Goal: Transaction & Acquisition: Purchase product/service

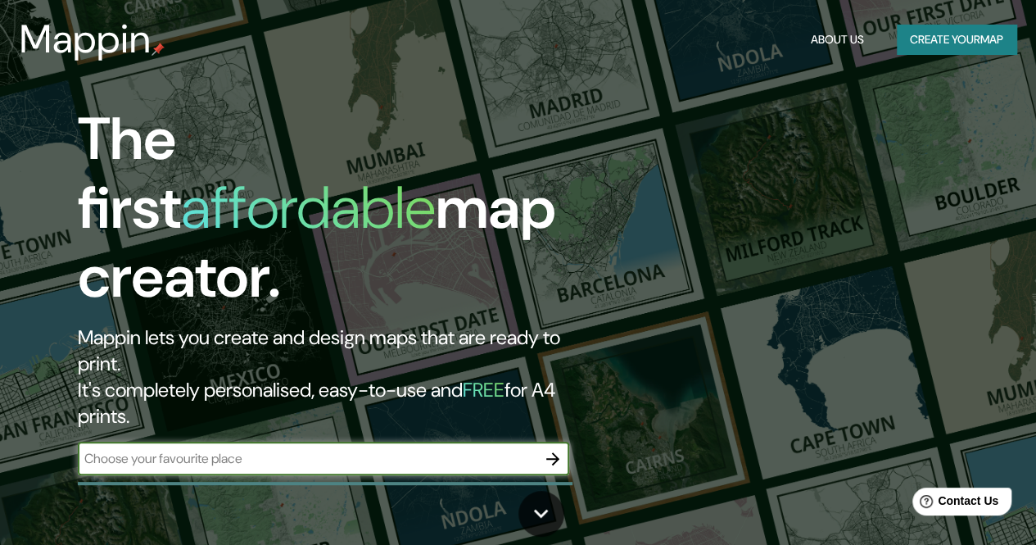
click at [551, 449] on icon "button" at bounding box center [553, 459] width 20 height 20
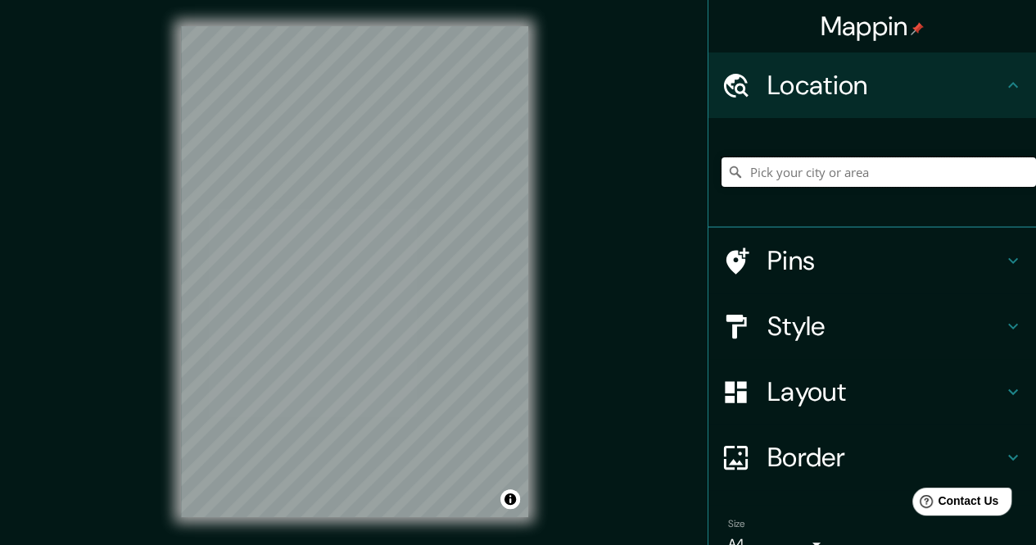
click at [752, 179] on input "Pick your city or area" at bounding box center [879, 171] width 314 height 29
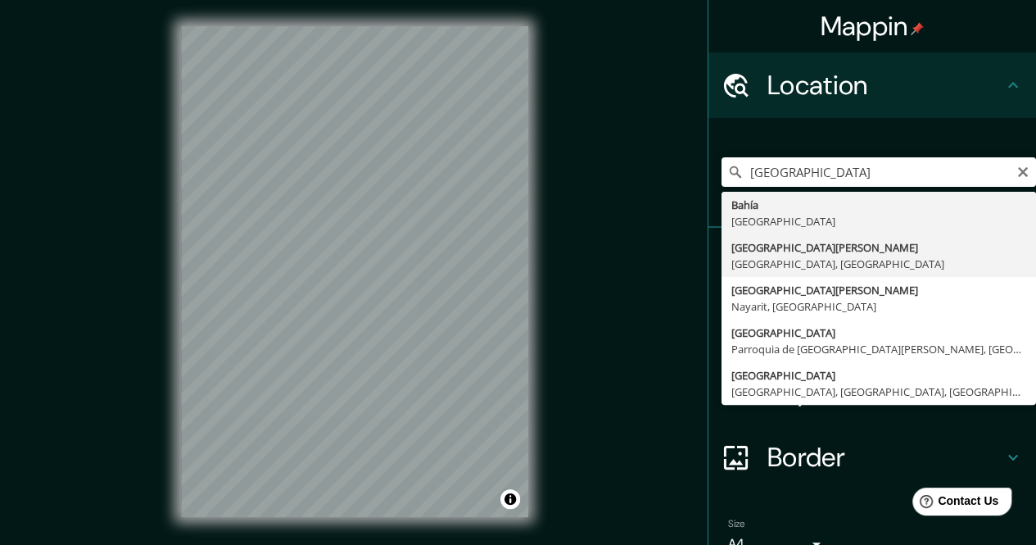
type input "[GEOGRAPHIC_DATA][PERSON_NAME], [GEOGRAPHIC_DATA], [GEOGRAPHIC_DATA]"
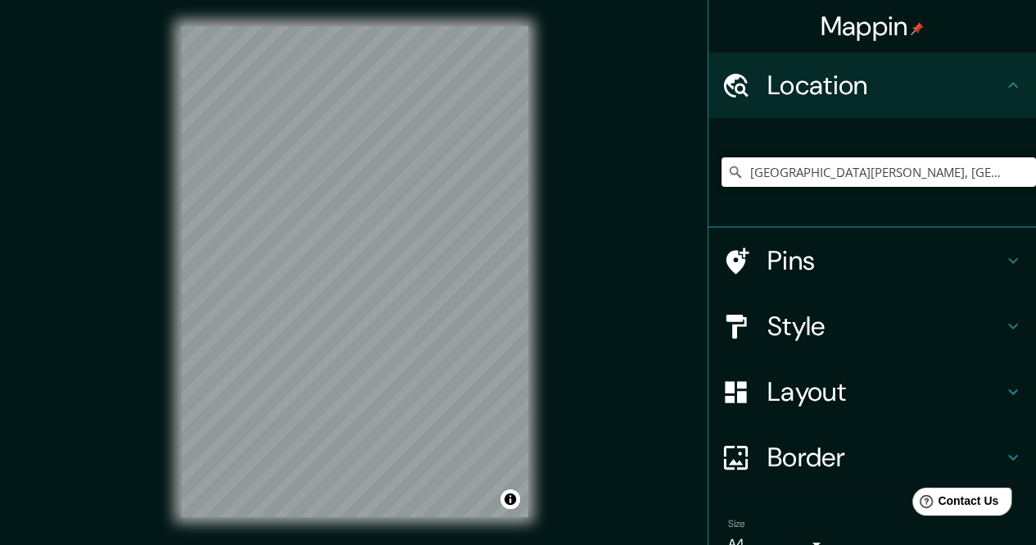
scroll to position [81, 0]
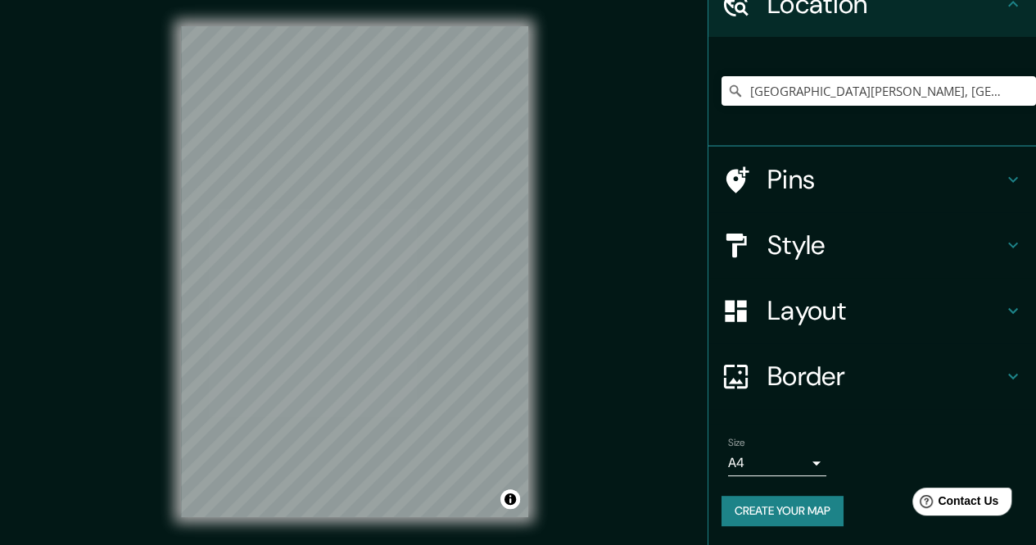
click at [767, 373] on h4 "Border" at bounding box center [885, 376] width 236 height 33
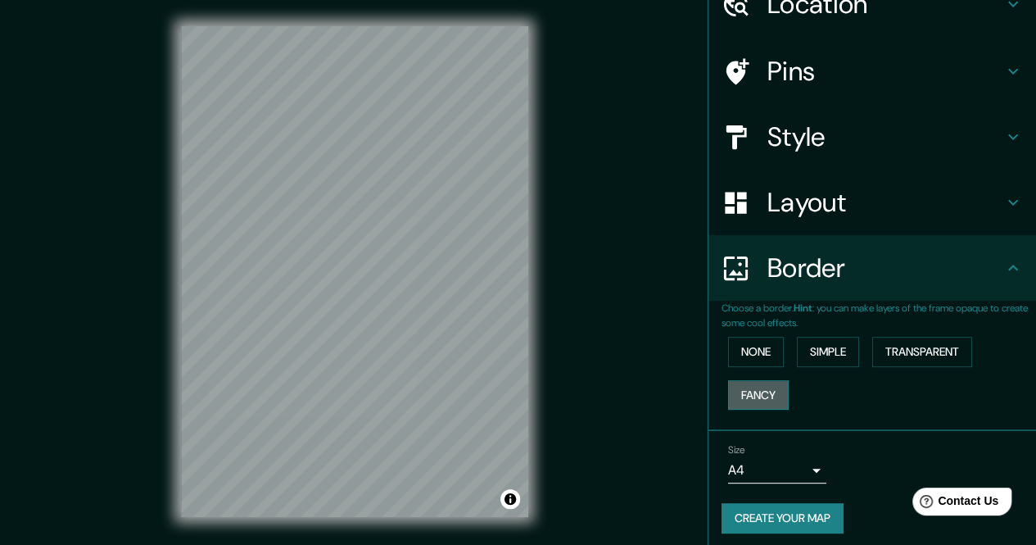
click at [742, 387] on button "Fancy" at bounding box center [758, 395] width 61 height 30
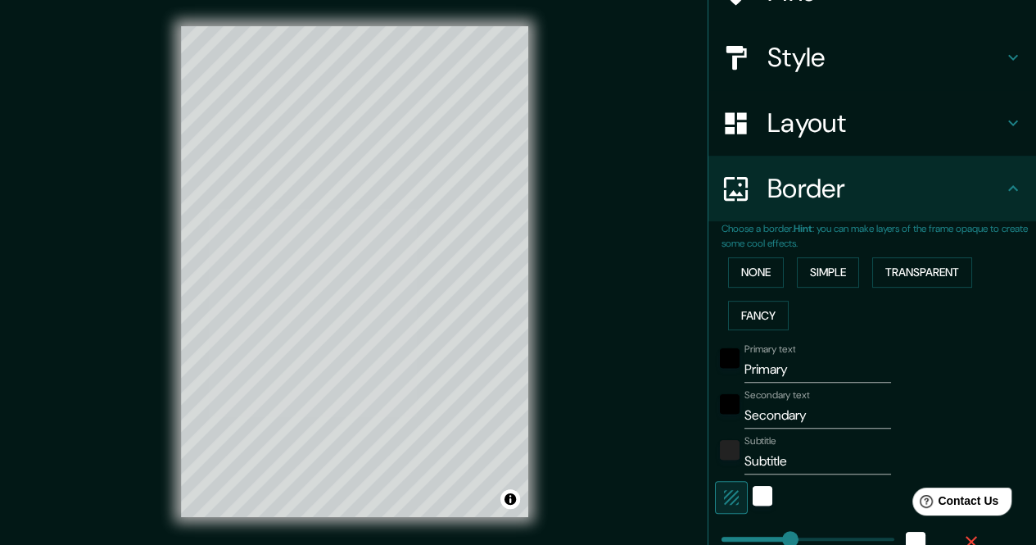
scroll to position [175, 0]
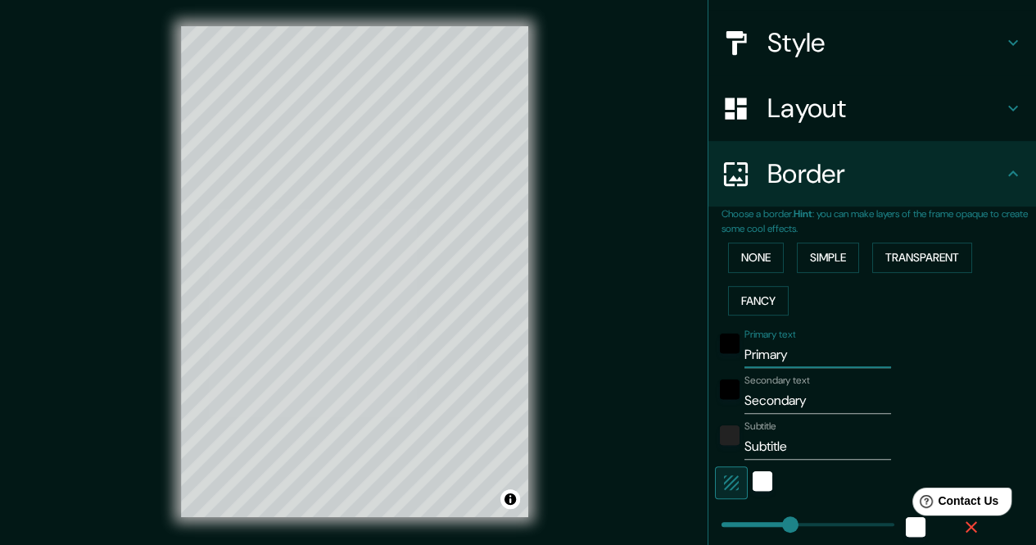
drag, startPoint x: 799, startPoint y: 358, endPoint x: 703, endPoint y: 348, distance: 97.1
click at [715, 348] on div "Primary text Primary" at bounding box center [849, 347] width 269 height 39
type input "B"
type input "170"
type input "34"
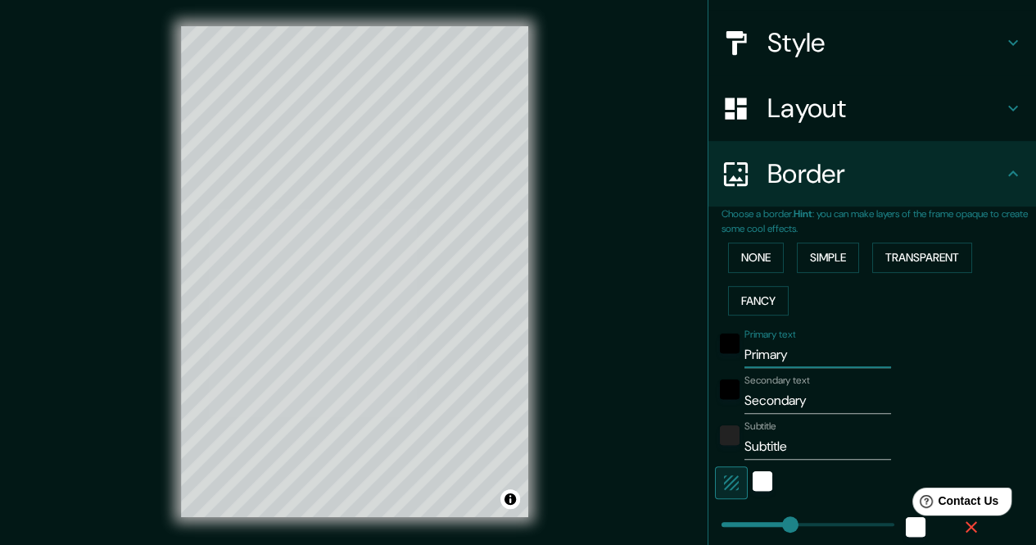
type input "34"
type input "17"
type input "Ba"
type input "170"
type input "34"
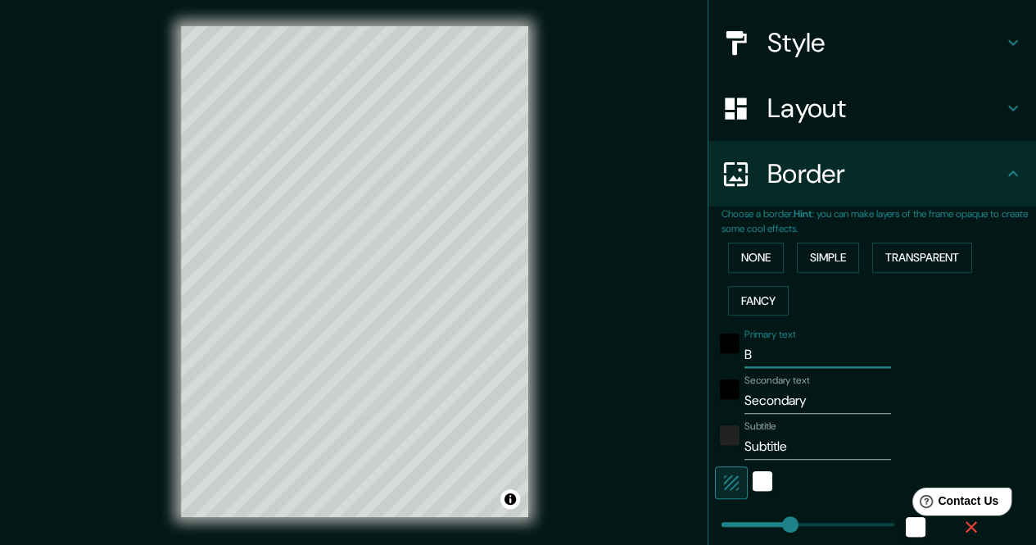
type input "34"
type input "17"
type input "Bah"
type input "170"
type input "34"
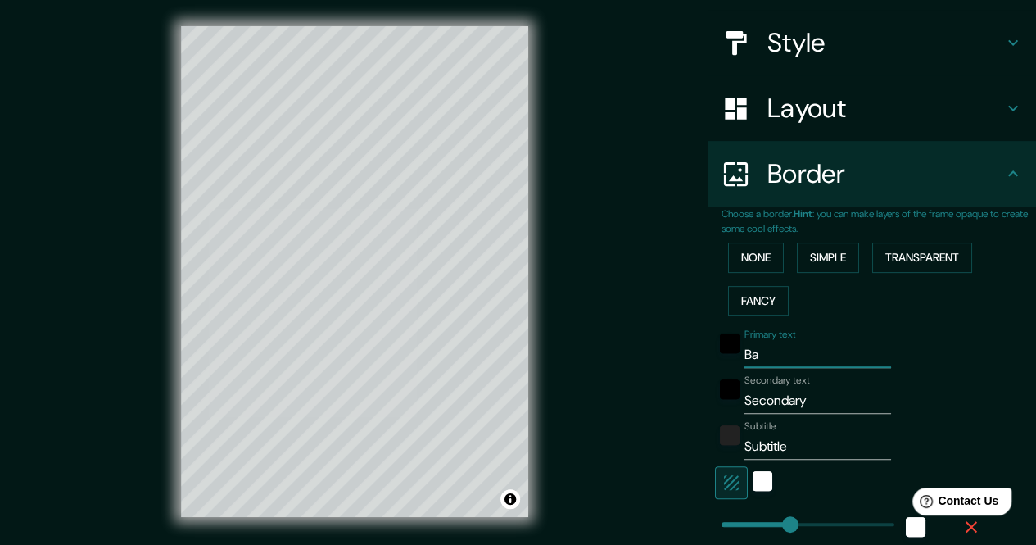
type input "34"
type input "17"
type input "Bahí"
type input "170"
type input "34"
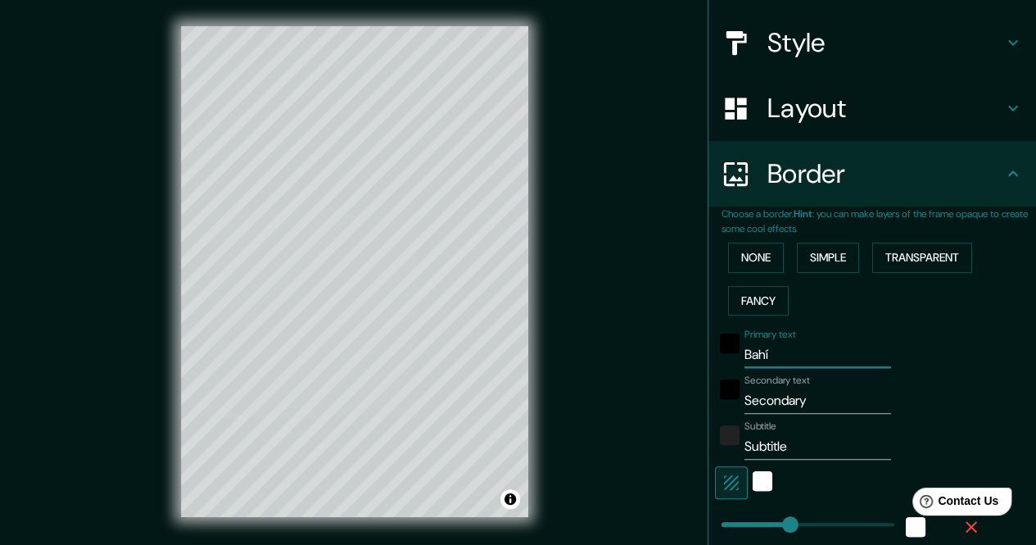
type input "34"
type input "17"
type input "Bahía"
type input "170"
type input "34"
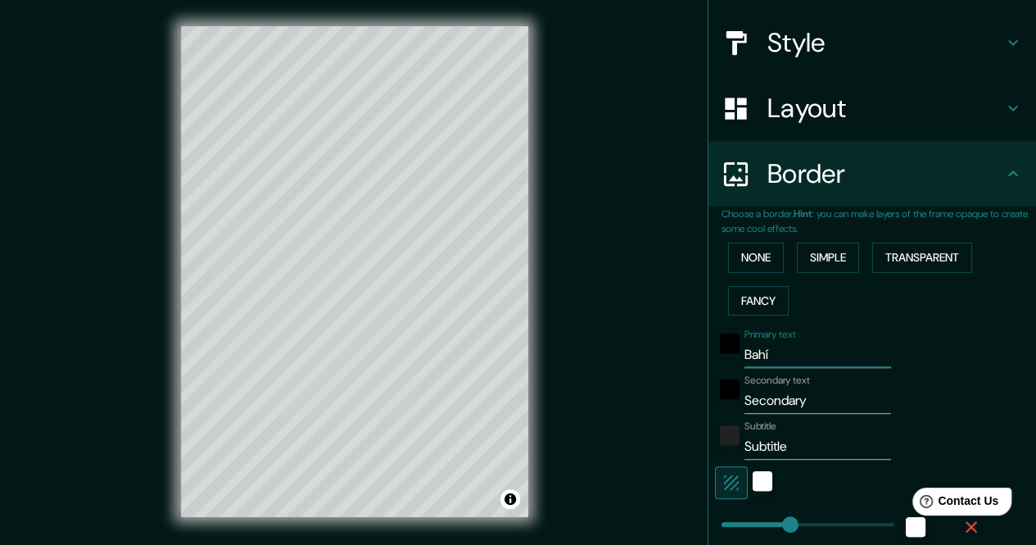
type input "34"
type input "17"
type input "Bahía"
type input "170"
type input "34"
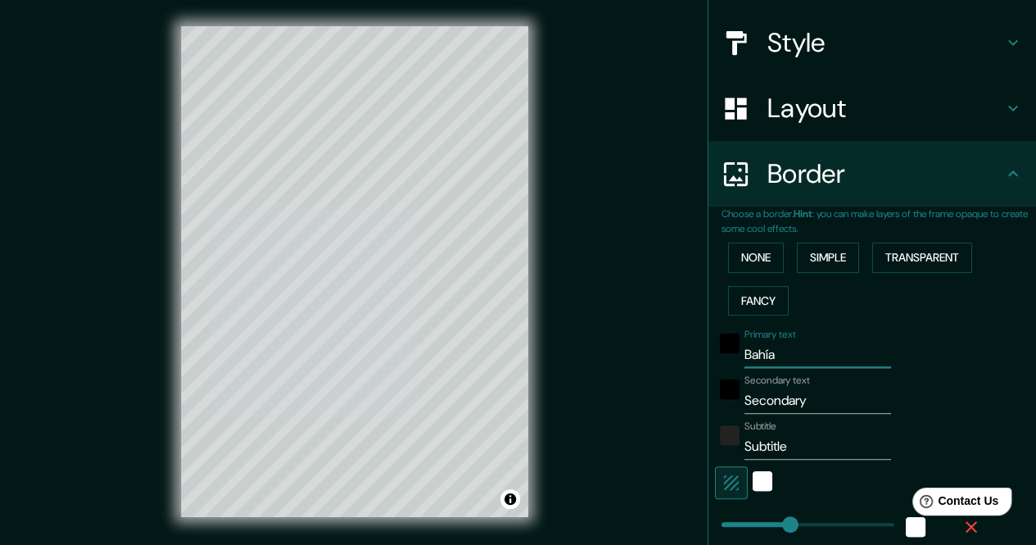
type input "34"
type input "17"
type input "Bahía b"
type input "170"
type input "34"
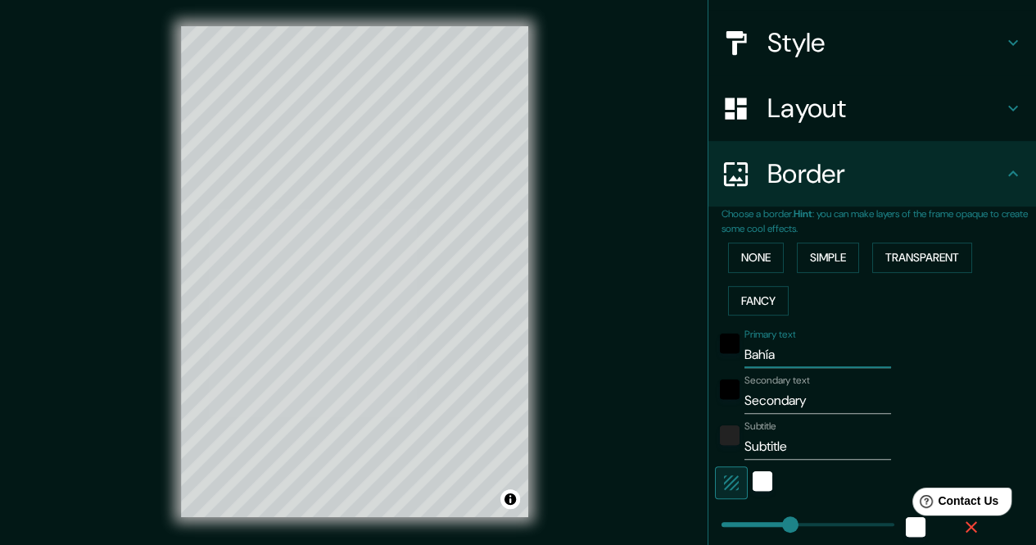
type input "34"
type input "17"
type input "Bahía bl"
type input "170"
type input "34"
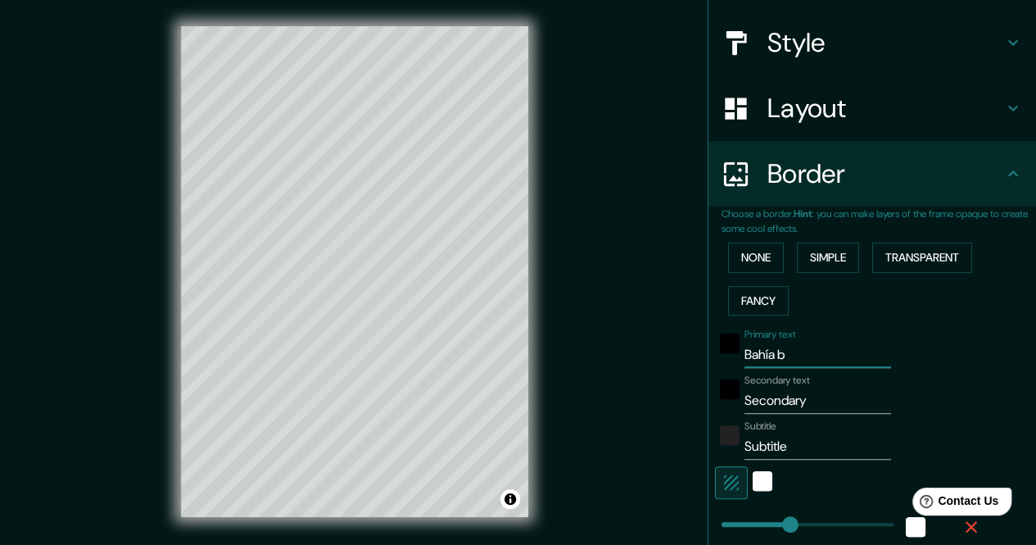
type input "34"
type input "17"
type input "Bahía bla"
type input "170"
type input "34"
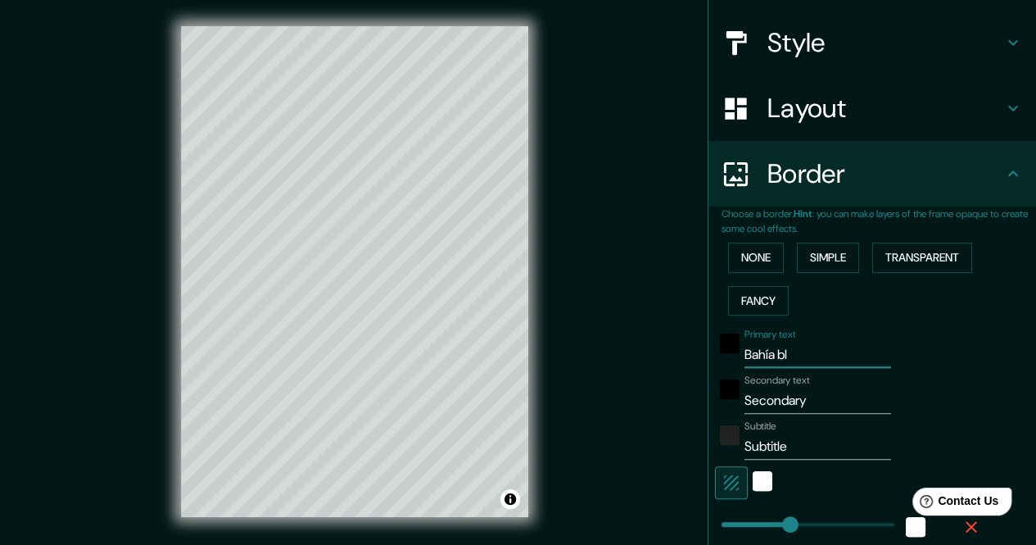
type input "34"
type input "17"
type input "Bahía [PERSON_NAME]"
type input "170"
type input "34"
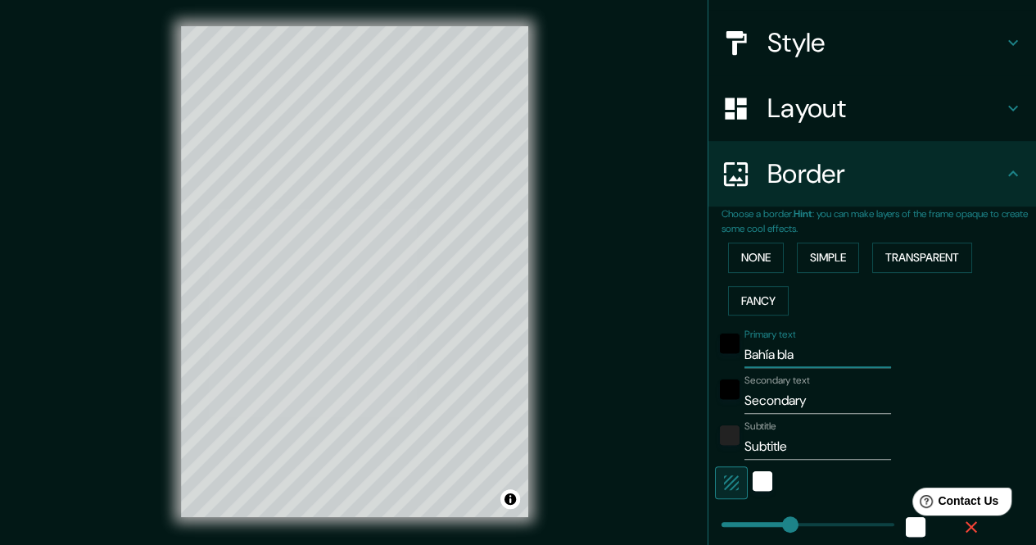
type input "34"
type input "17"
type input "Bahía blanc"
type input "170"
type input "34"
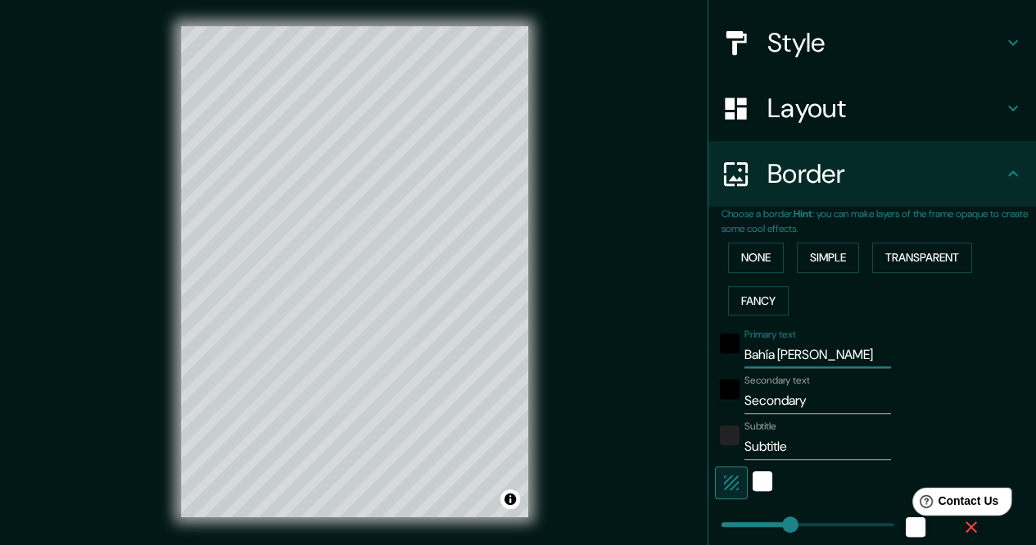
type input "34"
type input "17"
type input "Bahía [PERSON_NAME]"
type input "170"
type input "34"
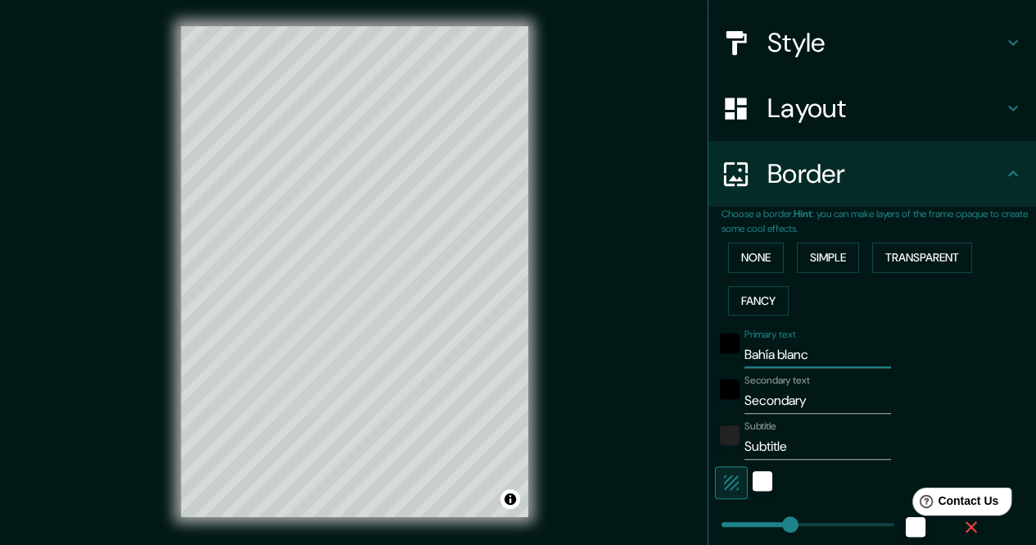
type input "34"
type input "17"
type input "Bahía blanc"
type input "170"
type input "34"
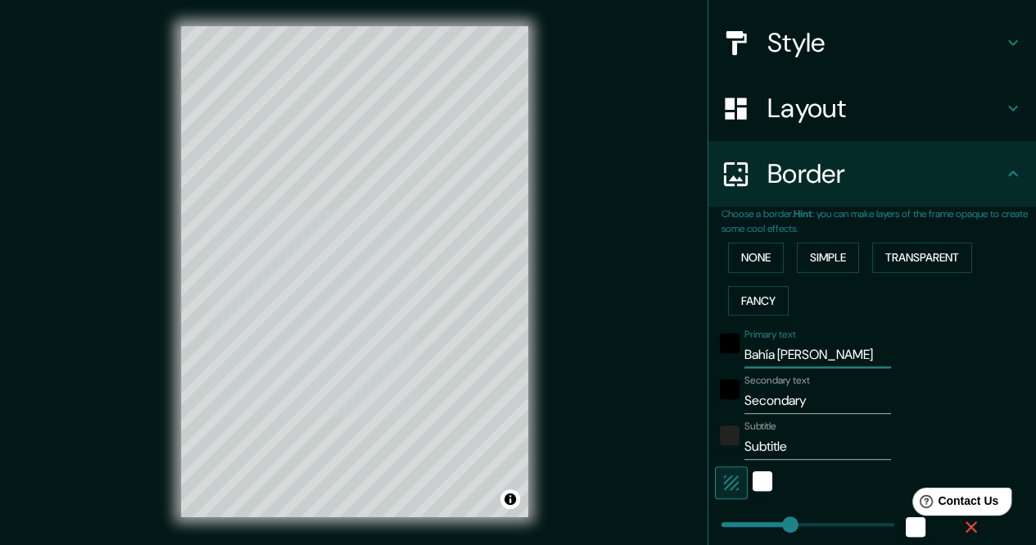
type input "34"
type input "17"
type input "Bahía [PERSON_NAME]"
type input "170"
type input "34"
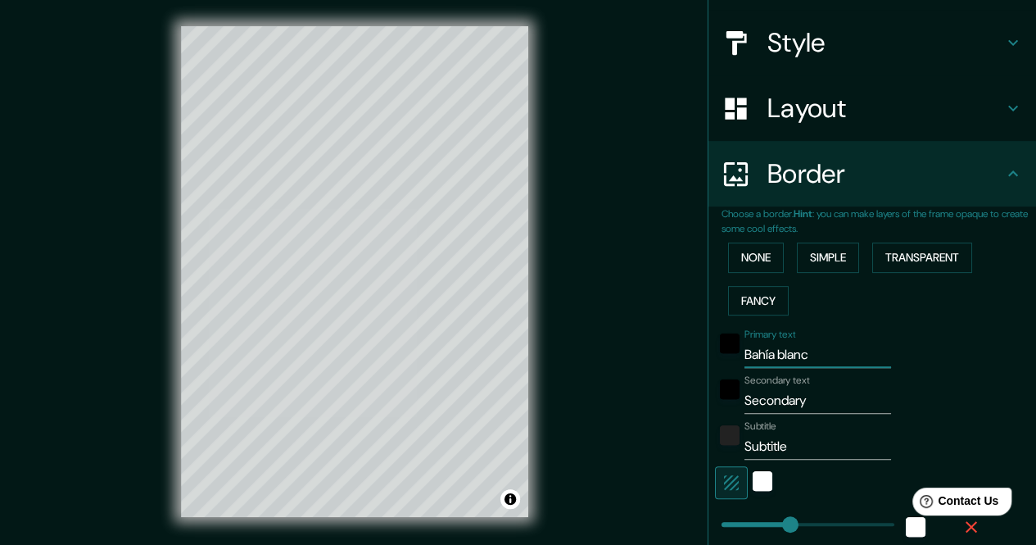
type input "34"
type input "17"
type input "Bahía [PERSON_NAME]"
click at [783, 402] on input "Secondary" at bounding box center [817, 400] width 147 height 26
drag, startPoint x: 806, startPoint y: 397, endPoint x: 693, endPoint y: 402, distance: 113.1
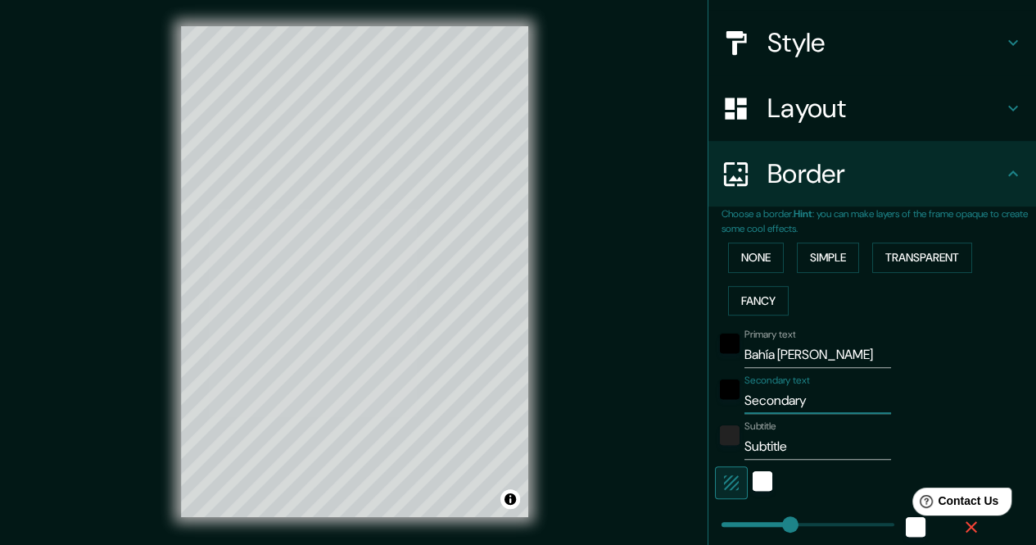
click at [693, 402] on div "Mappin Location [GEOGRAPHIC_DATA][PERSON_NAME], [GEOGRAPHIC_DATA], [GEOGRAPHIC_…" at bounding box center [518, 284] width 1036 height 569
type input "170"
type input "34"
type input "17"
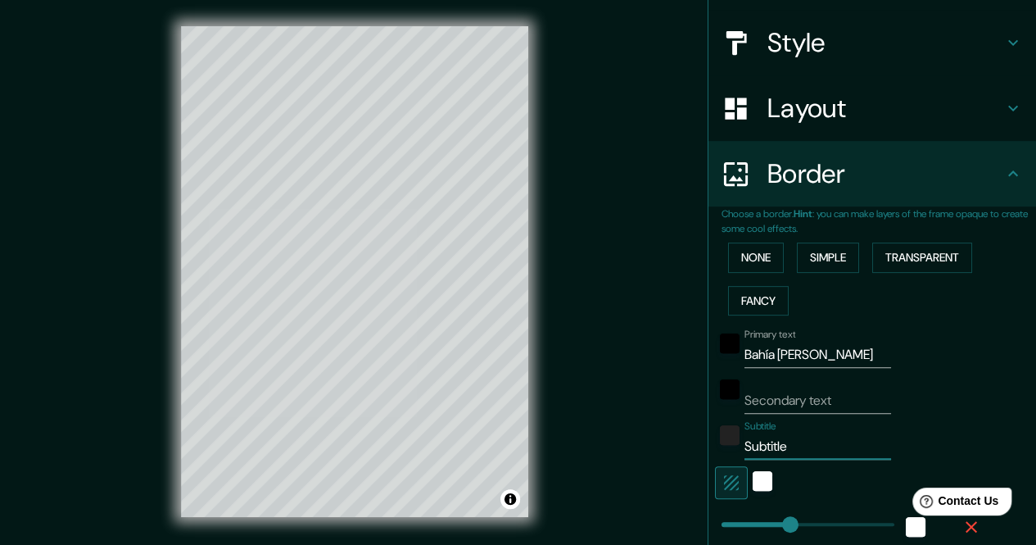
drag, startPoint x: 774, startPoint y: 446, endPoint x: 699, endPoint y: 440, distance: 74.8
click at [708, 440] on div "Choose a border. Hint : you can make layers of the frame opaque to create some …" at bounding box center [872, 463] width 328 height 514
type input "e"
type input "170"
type input "34"
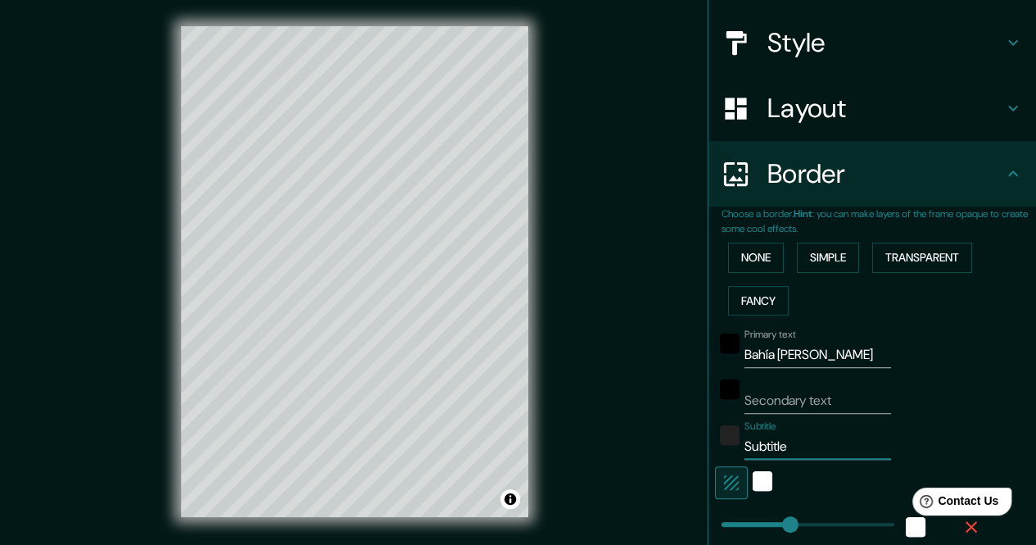
type input "34"
type input "17"
type input "170"
type input "34"
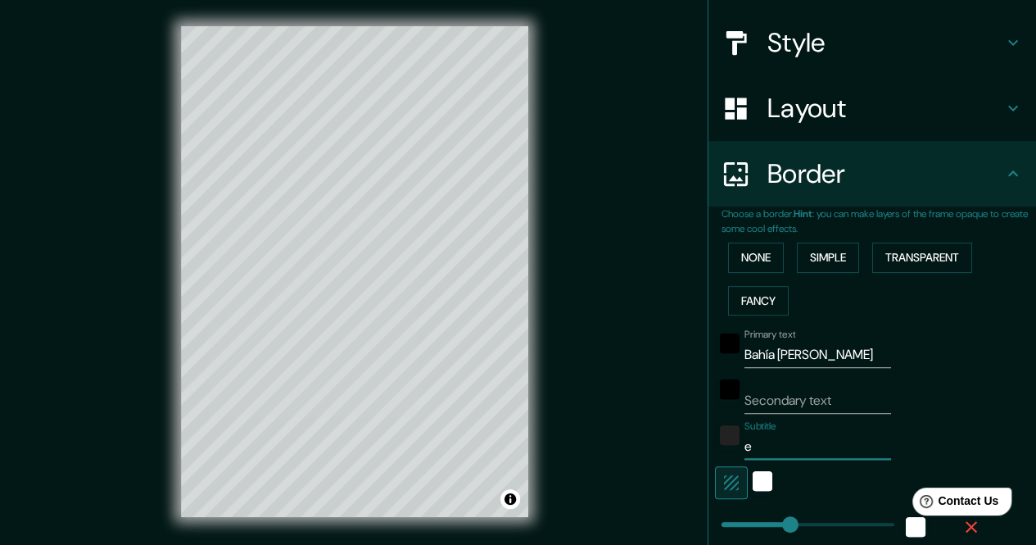
type input "17"
drag, startPoint x: 815, startPoint y: 353, endPoint x: 711, endPoint y: 351, distance: 104.0
click at [720, 351] on div "black" at bounding box center [730, 343] width 20 height 20
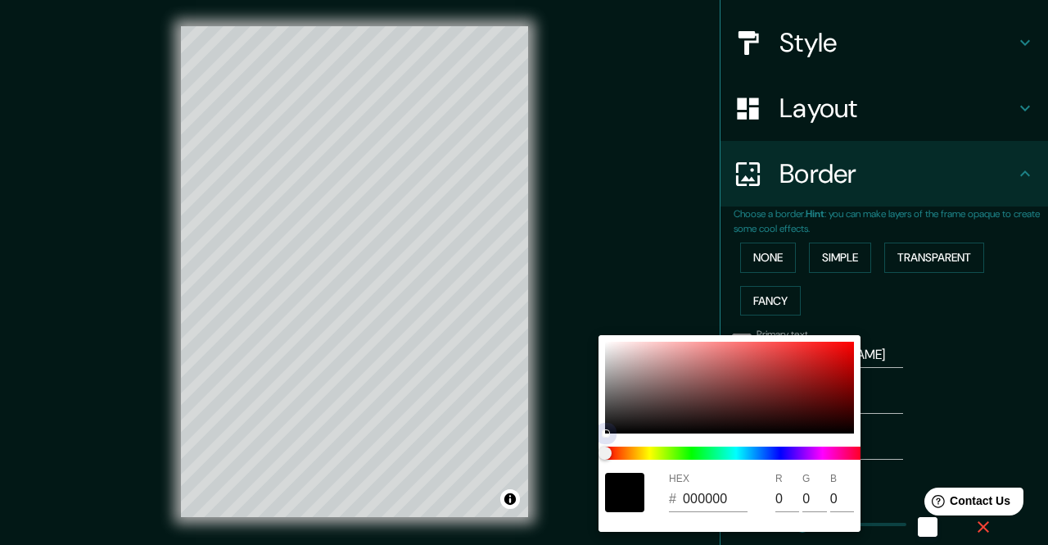
click at [711, 351] on div at bounding box center [729, 388] width 249 height 92
type input "170"
type input "34"
type input "17"
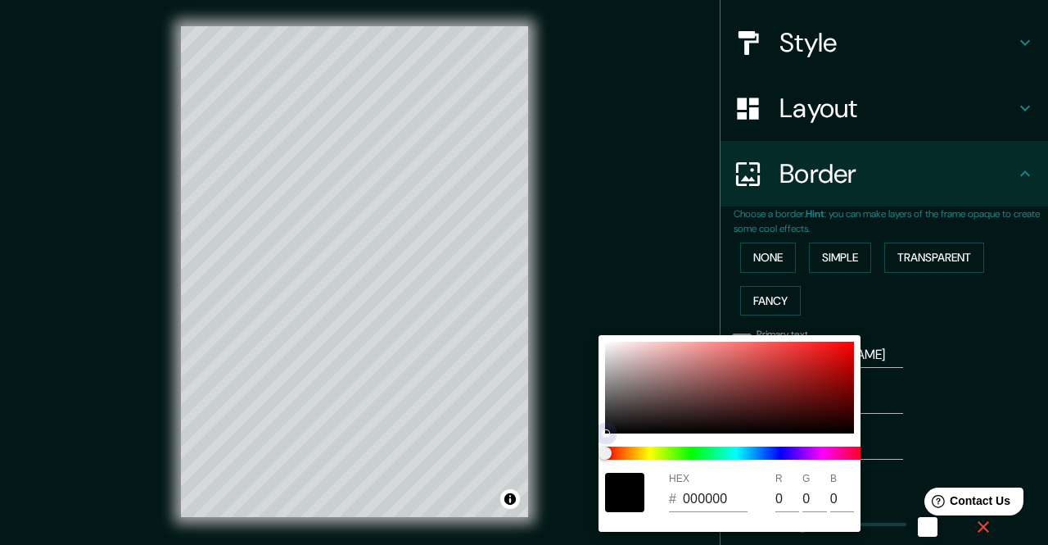
type input "E38383"
type input "227"
type input "131"
type input "170"
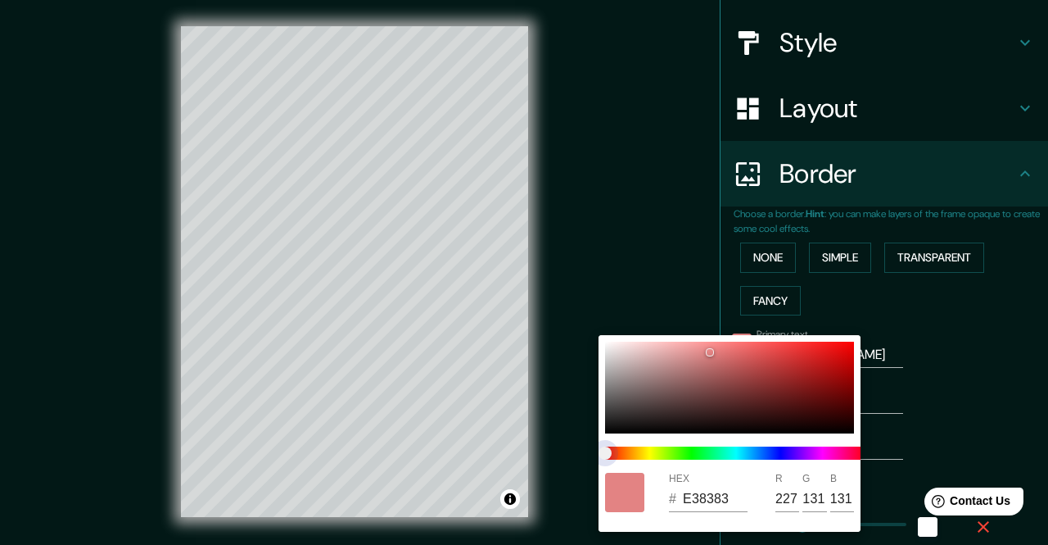
type input "34"
type input "17"
type input "84E3E3"
type input "132"
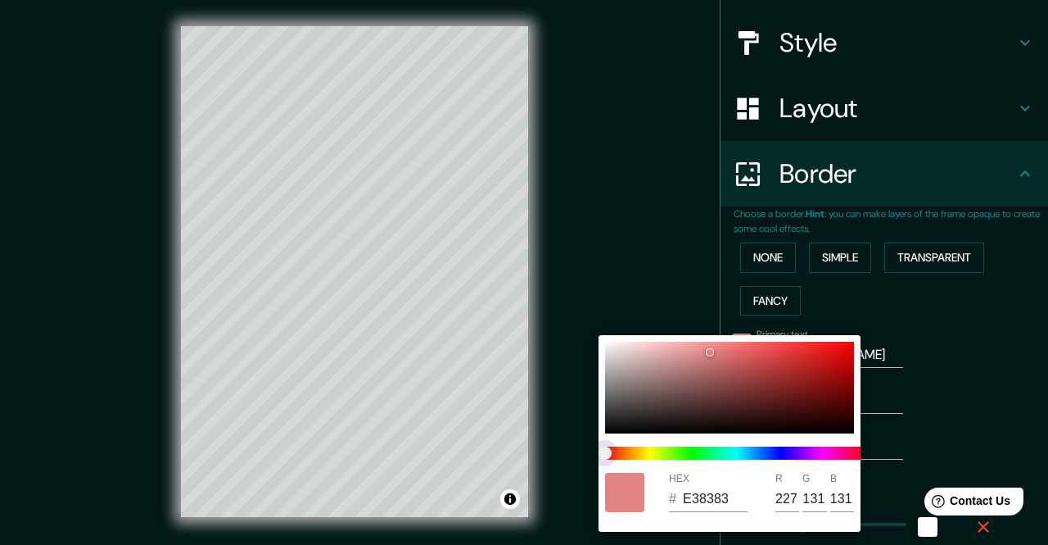
type input "227"
click at [736, 454] on span at bounding box center [736, 452] width 262 height 13
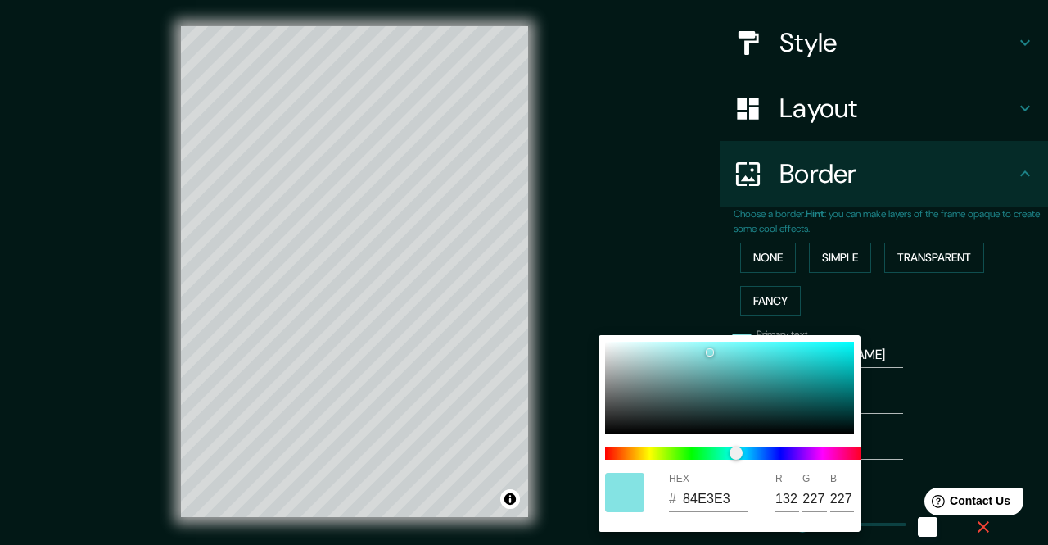
click at [906, 414] on div at bounding box center [524, 272] width 1048 height 545
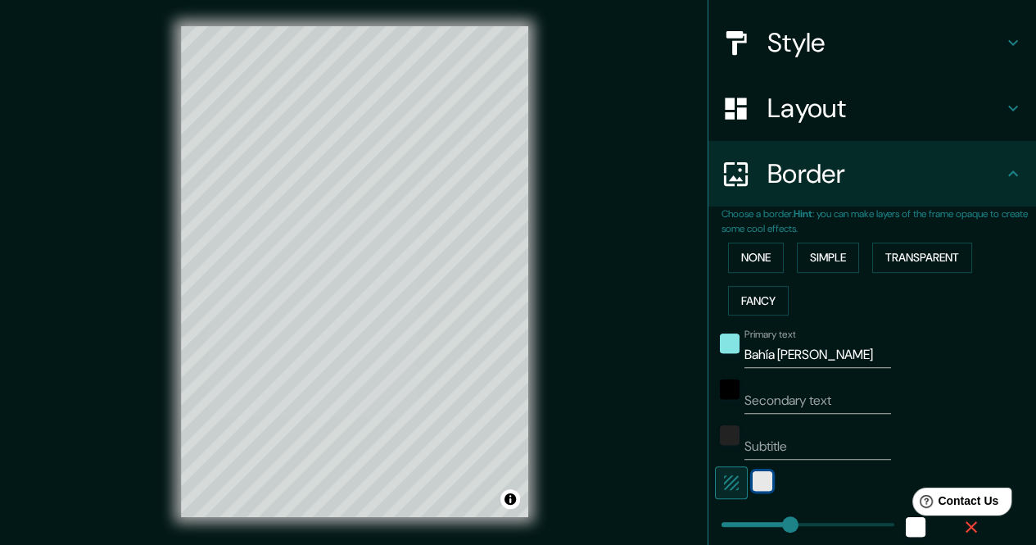
click at [757, 477] on div "white" at bounding box center [763, 481] width 20 height 20
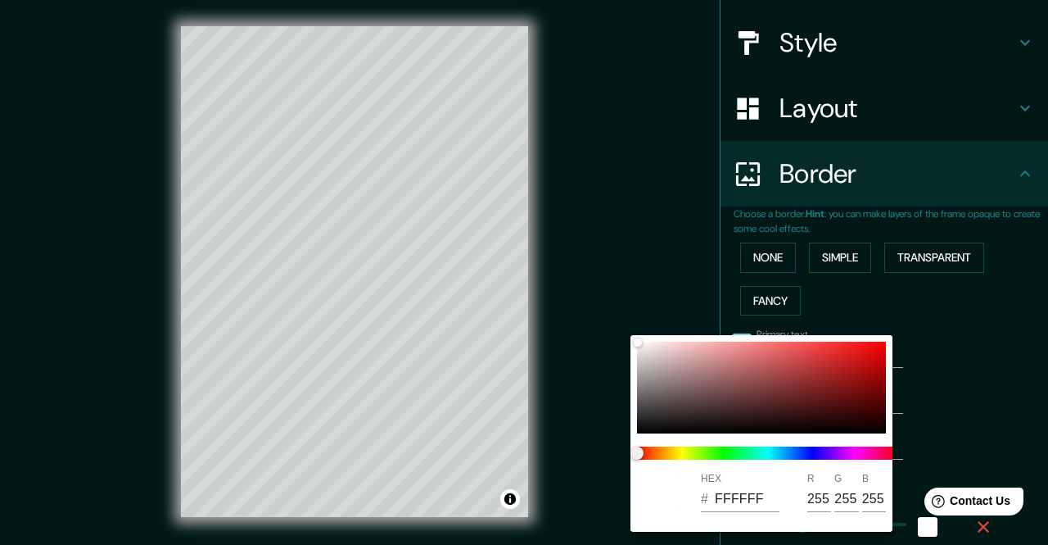
click at [963, 383] on div at bounding box center [524, 272] width 1048 height 545
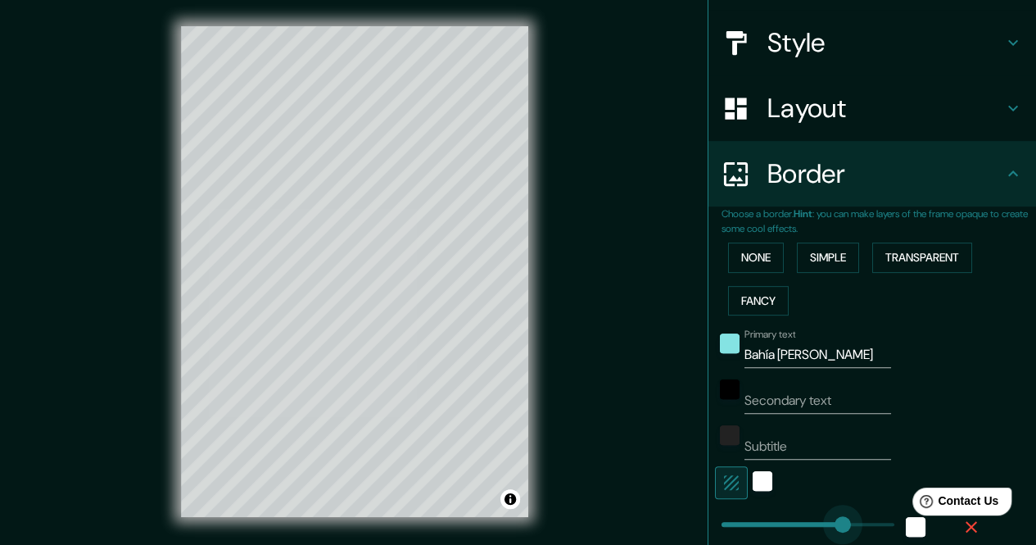
type input "313"
drag, startPoint x: 775, startPoint y: 518, endPoint x: 836, endPoint y: 520, distance: 61.4
type input "34"
type input "17"
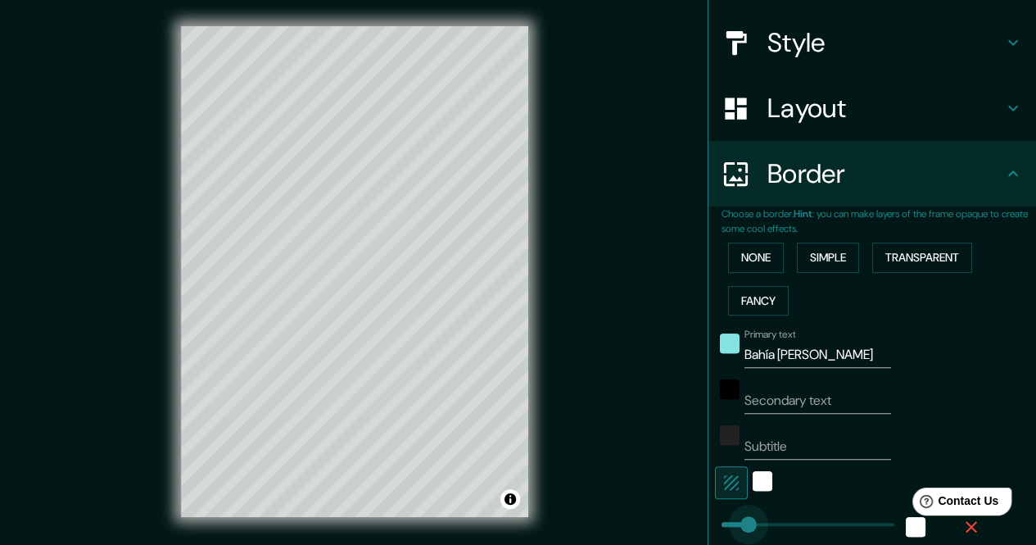
type input "60"
drag, startPoint x: 836, startPoint y: 520, endPoint x: 733, endPoint y: 519, distance: 103.2
type input "34"
type input "17"
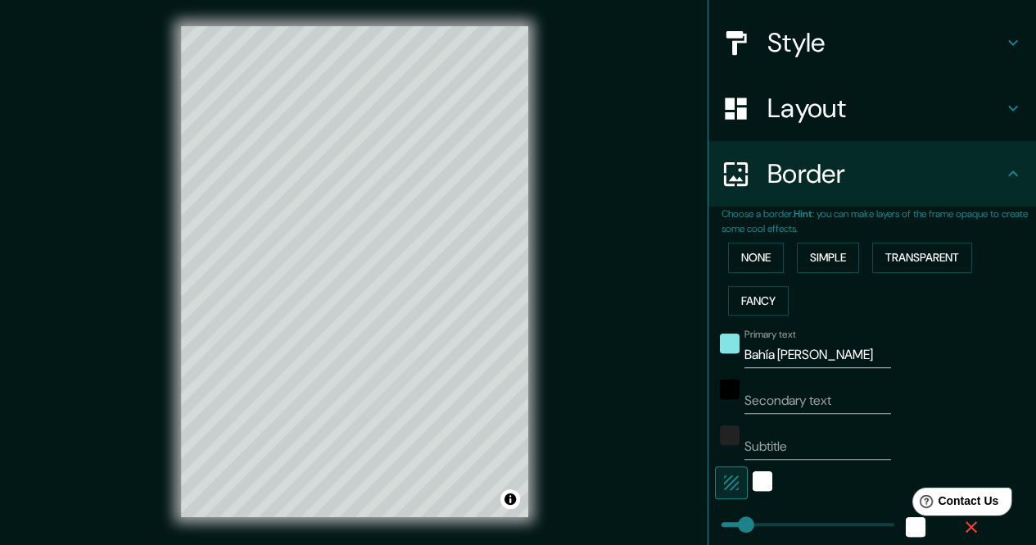
click at [770, 101] on h4 "Layout" at bounding box center [885, 108] width 236 height 33
type input "34"
type input "17"
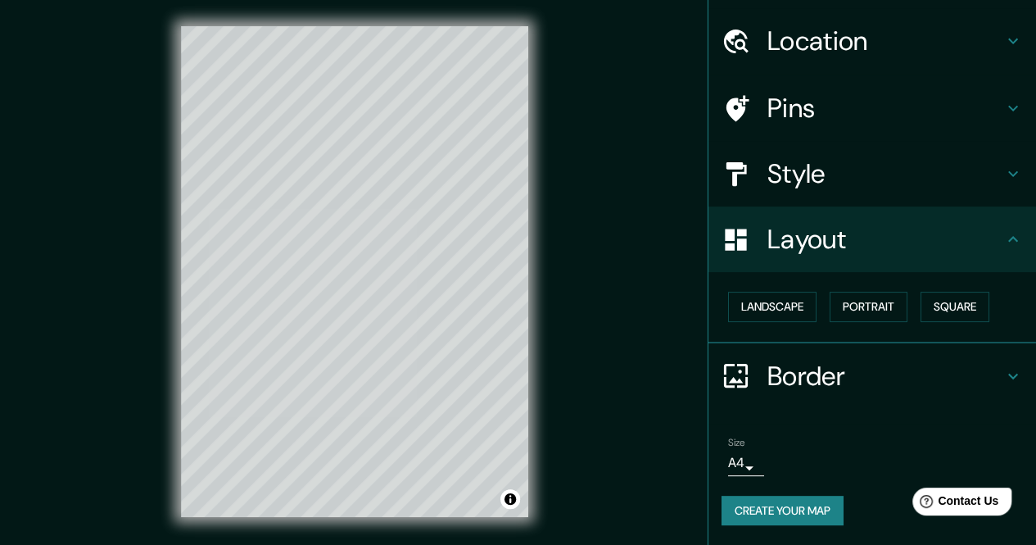
scroll to position [43, 0]
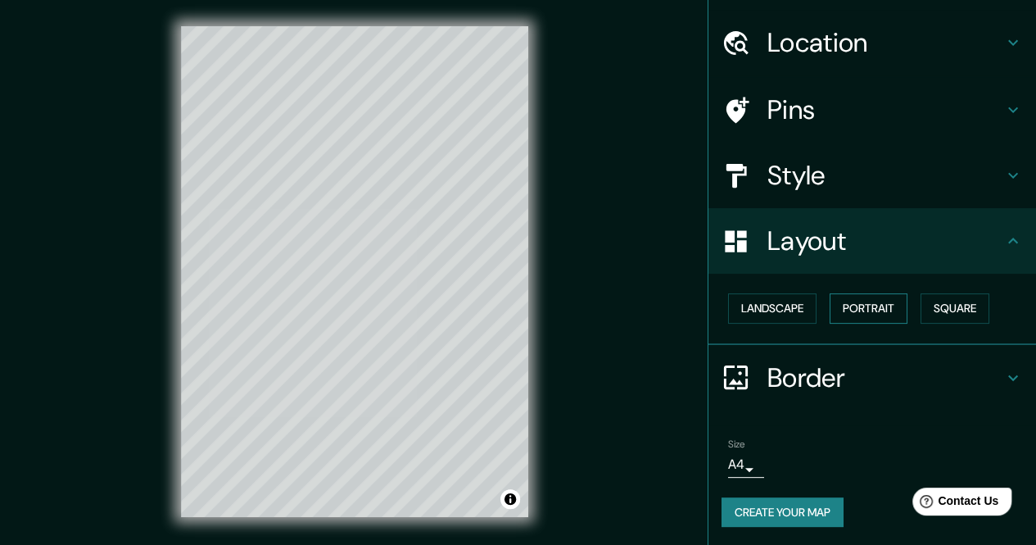
click at [867, 301] on button "Portrait" at bounding box center [869, 308] width 78 height 30
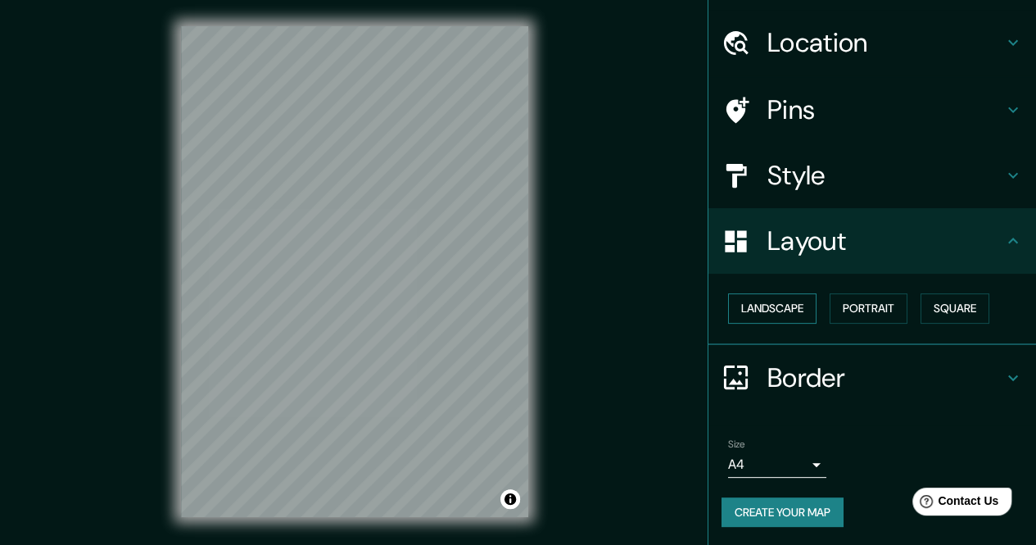
click at [770, 306] on button "Landscape" at bounding box center [772, 308] width 88 height 30
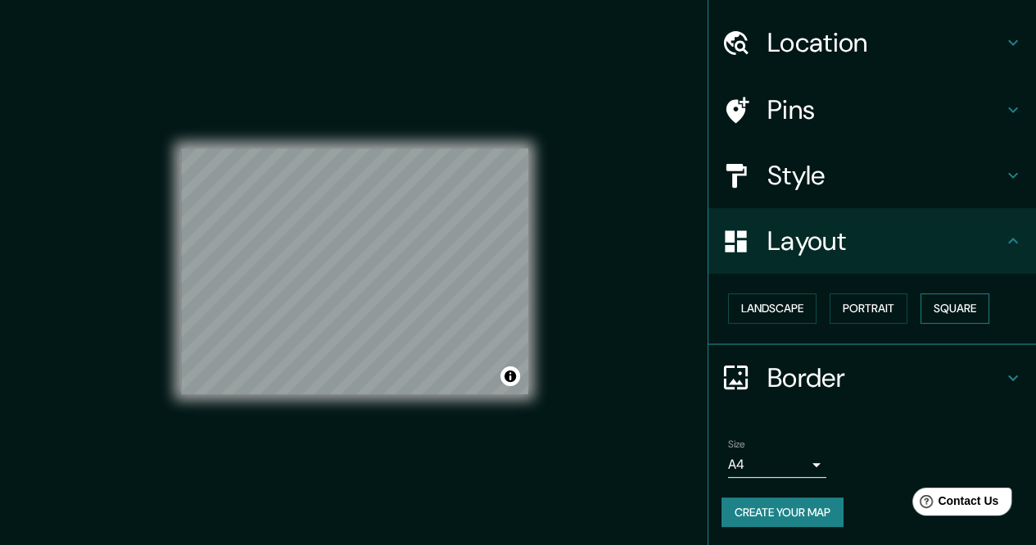
click at [952, 305] on button "Square" at bounding box center [955, 308] width 69 height 30
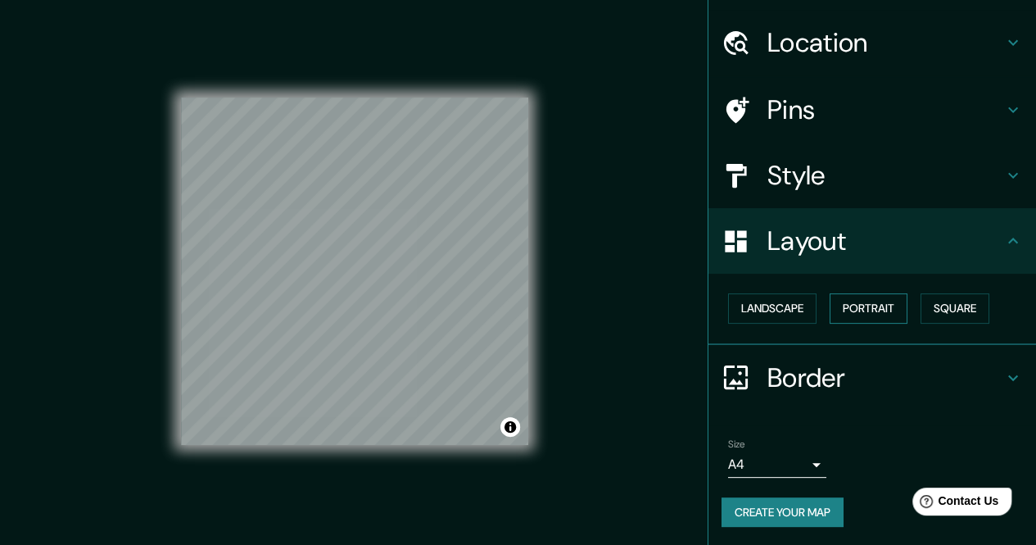
click at [848, 298] on button "Portrait" at bounding box center [869, 308] width 78 height 30
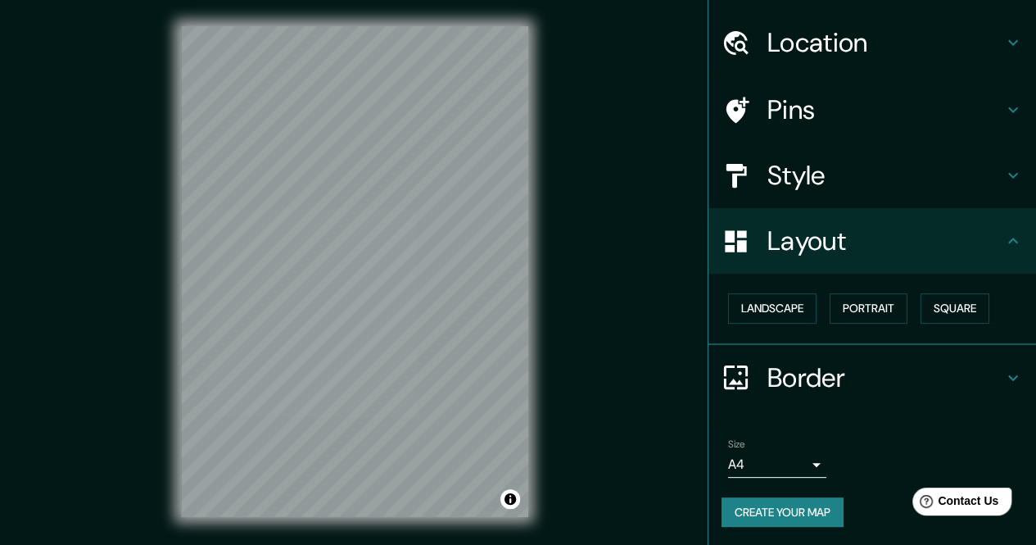
click at [791, 241] on h4 "Layout" at bounding box center [885, 240] width 236 height 33
click at [772, 166] on h4 "Style" at bounding box center [885, 175] width 236 height 33
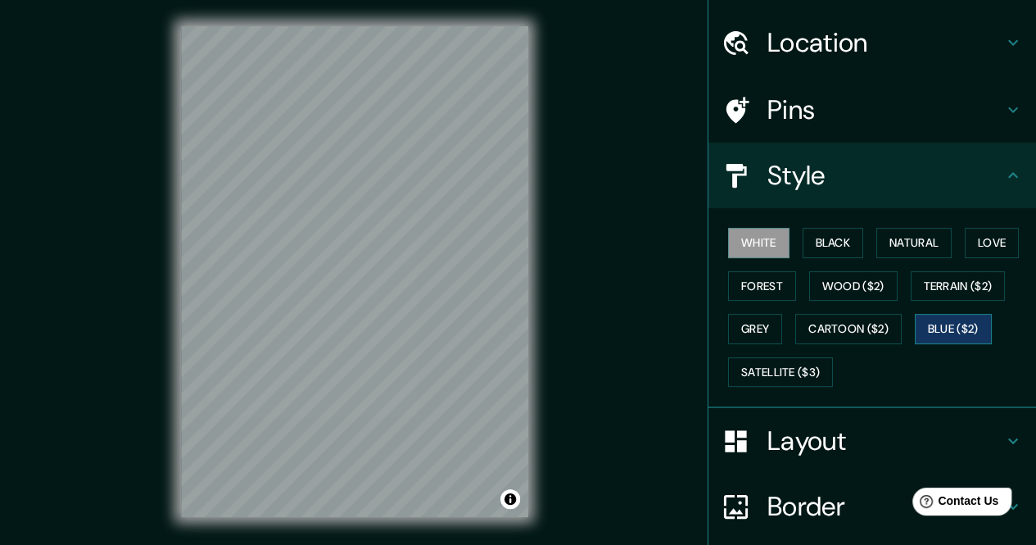
click at [934, 325] on button "Blue ($2)" at bounding box center [953, 329] width 77 height 30
click at [754, 244] on button "White" at bounding box center [758, 243] width 61 height 30
click at [907, 243] on button "Natural" at bounding box center [913, 243] width 75 height 30
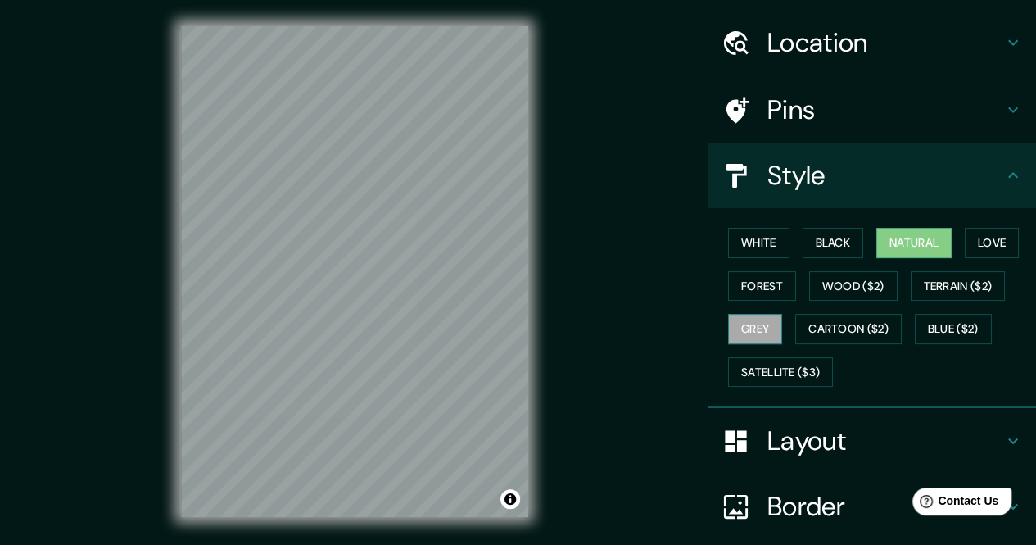
click at [733, 316] on button "Grey" at bounding box center [755, 329] width 54 height 30
click at [767, 114] on h4 "Pins" at bounding box center [885, 109] width 236 height 33
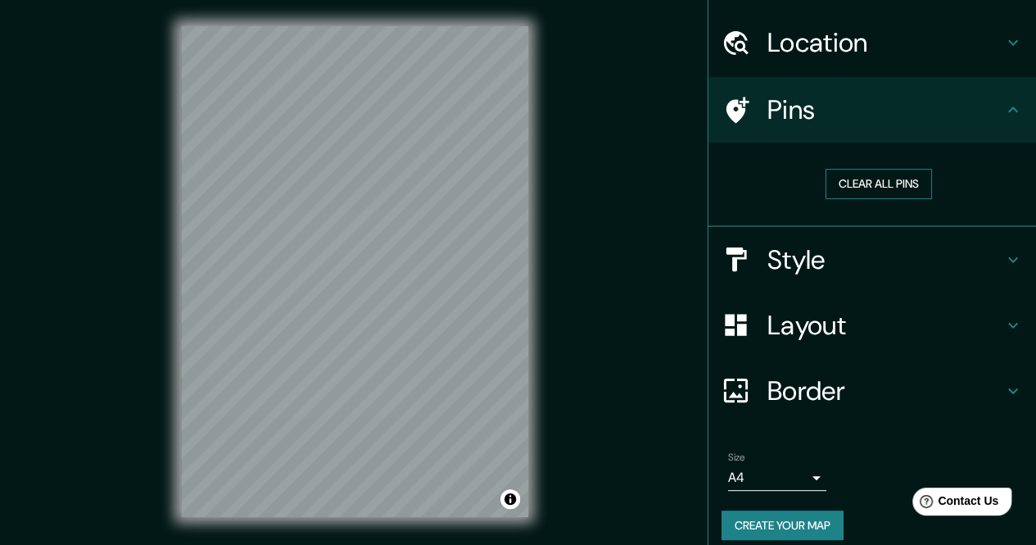
click at [848, 178] on button "Clear all pins" at bounding box center [879, 184] width 106 height 30
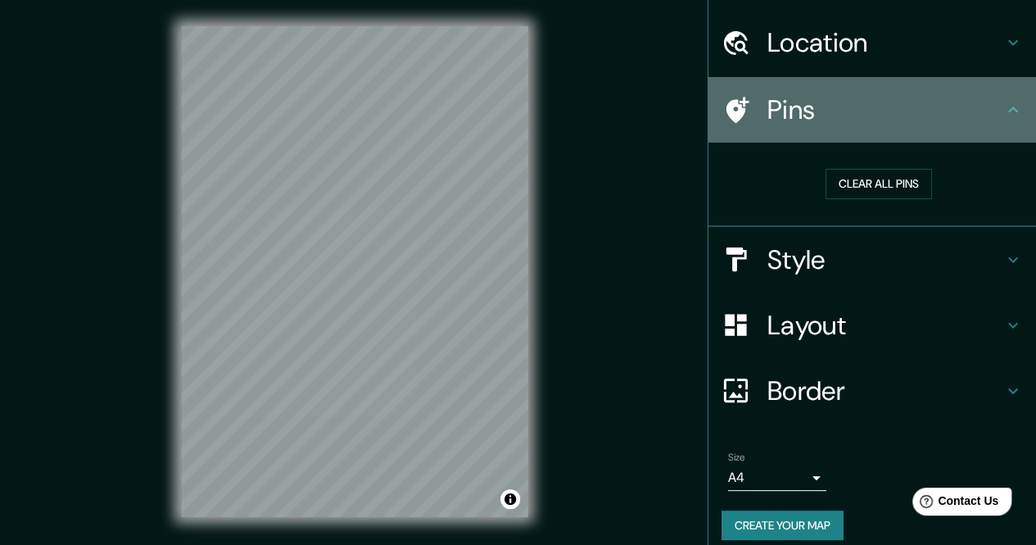
click at [731, 119] on icon at bounding box center [736, 110] width 29 height 29
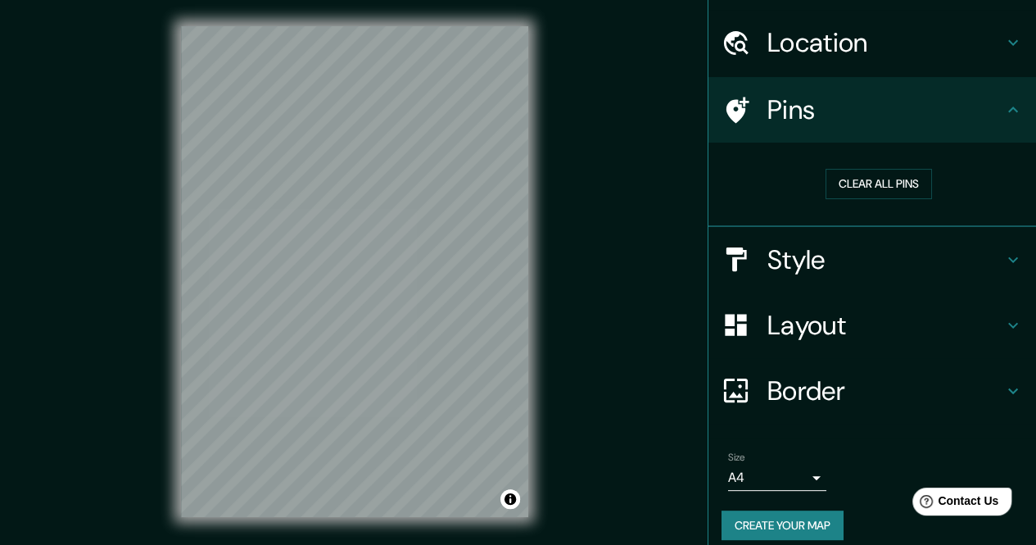
click at [791, 47] on h4 "Location" at bounding box center [885, 42] width 236 height 33
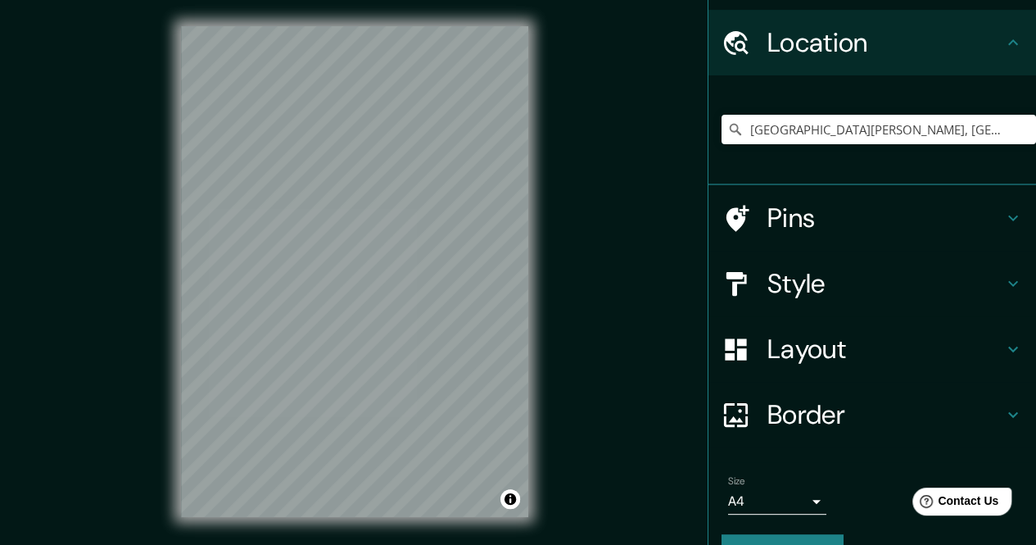
scroll to position [81, 0]
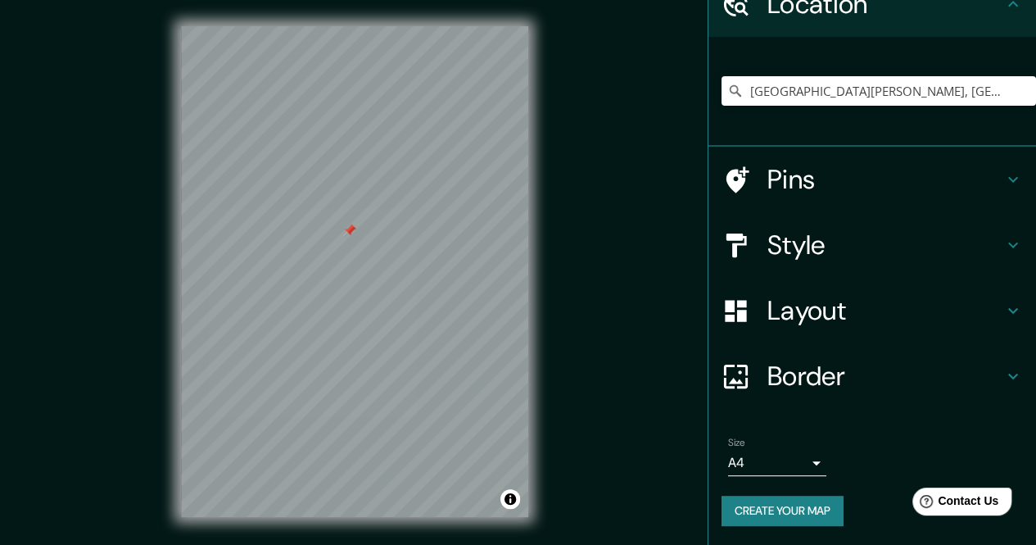
click at [749, 459] on body "Mappin Location [GEOGRAPHIC_DATA][PERSON_NAME], [GEOGRAPHIC_DATA], [GEOGRAPHIC_…" at bounding box center [518, 272] width 1036 height 545
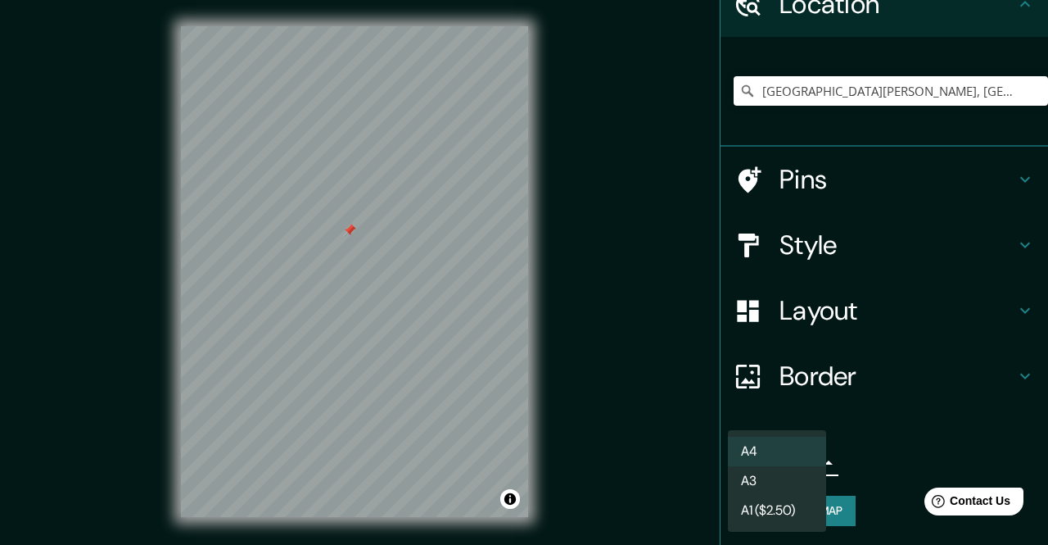
click at [781, 514] on li "A1 ($2.50)" at bounding box center [777, 510] width 98 height 29
type input "a3"
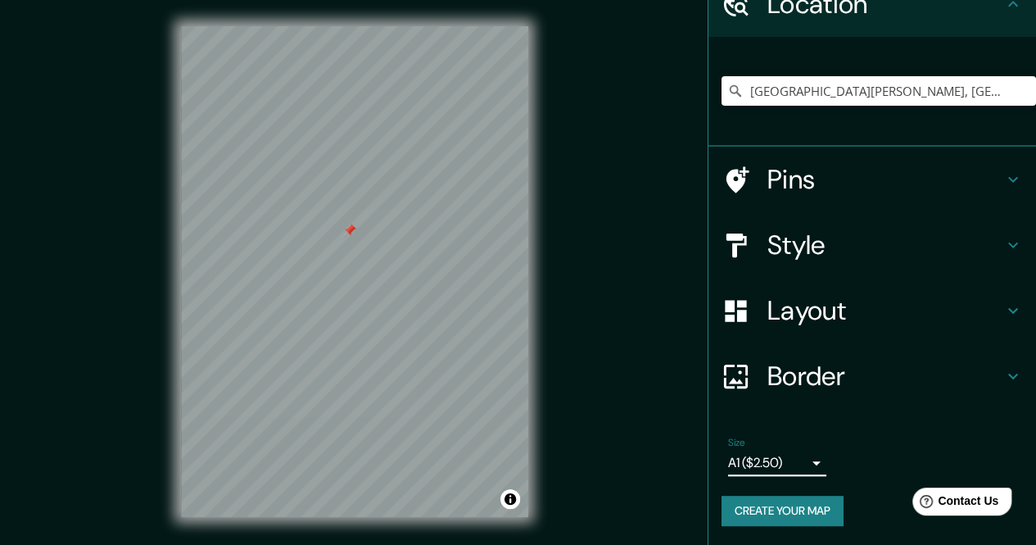
click at [785, 307] on h4 "Layout" at bounding box center [885, 310] width 236 height 33
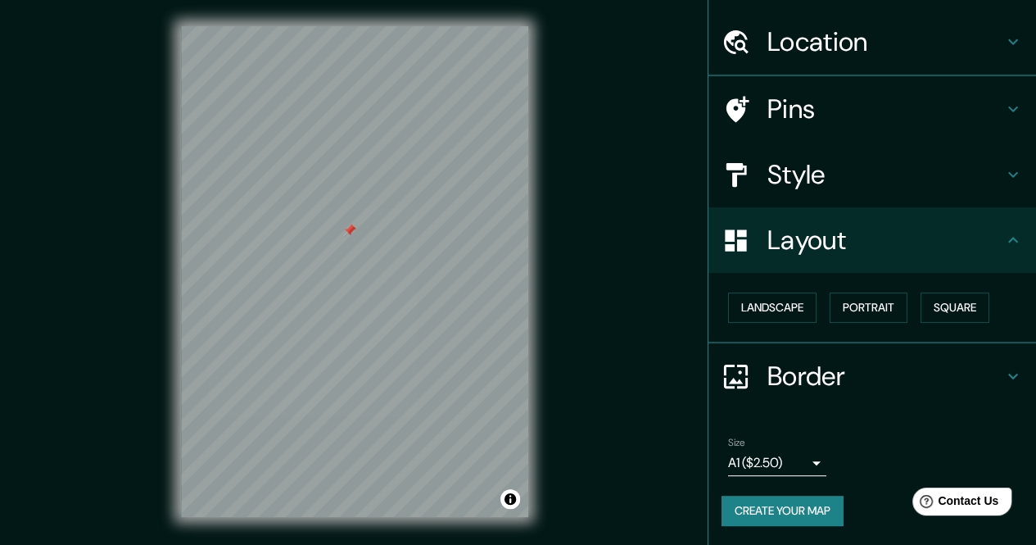
scroll to position [43, 0]
click at [862, 306] on button "Portrait" at bounding box center [869, 308] width 78 height 30
click at [817, 369] on h4 "Border" at bounding box center [885, 377] width 236 height 33
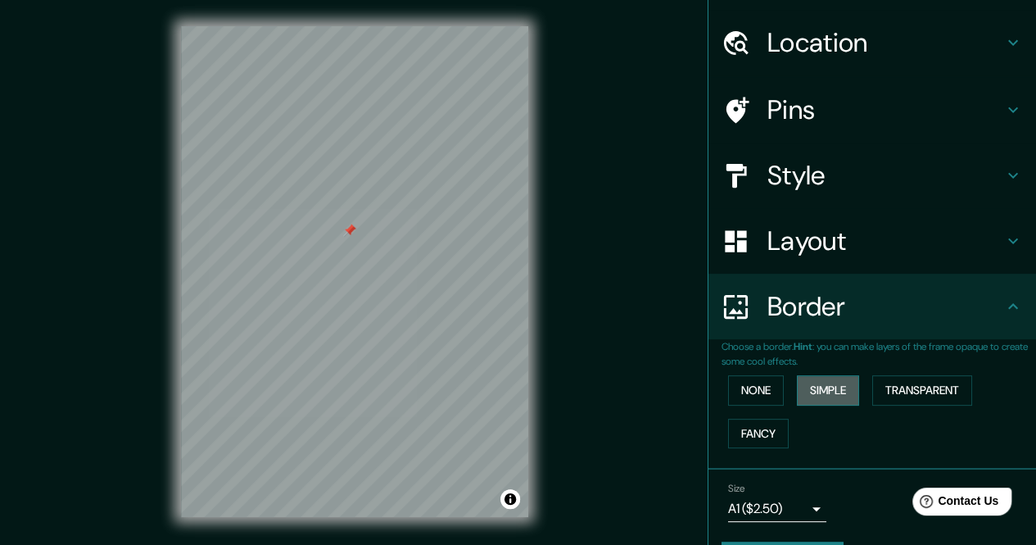
click at [824, 386] on button "Simple" at bounding box center [828, 390] width 62 height 30
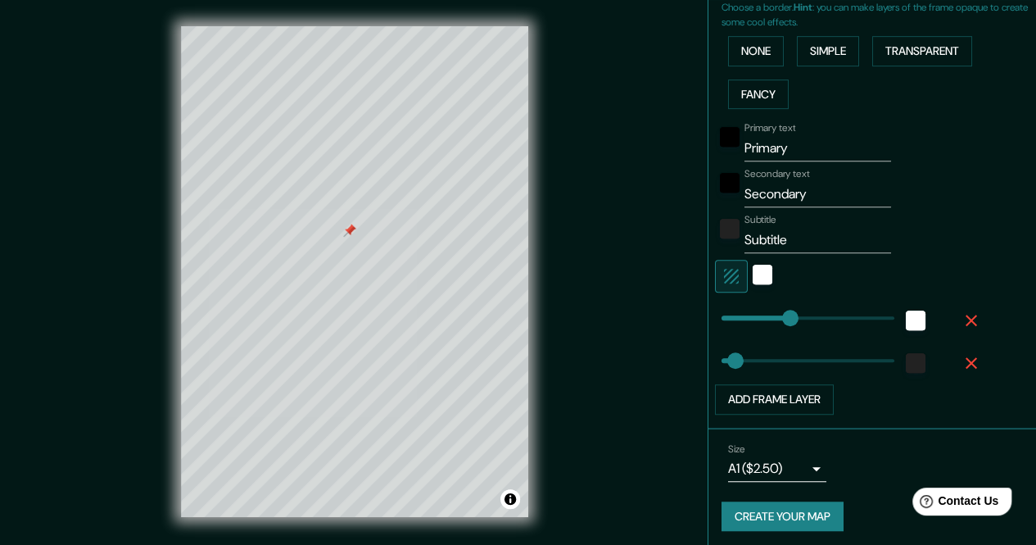
scroll to position [385, 0]
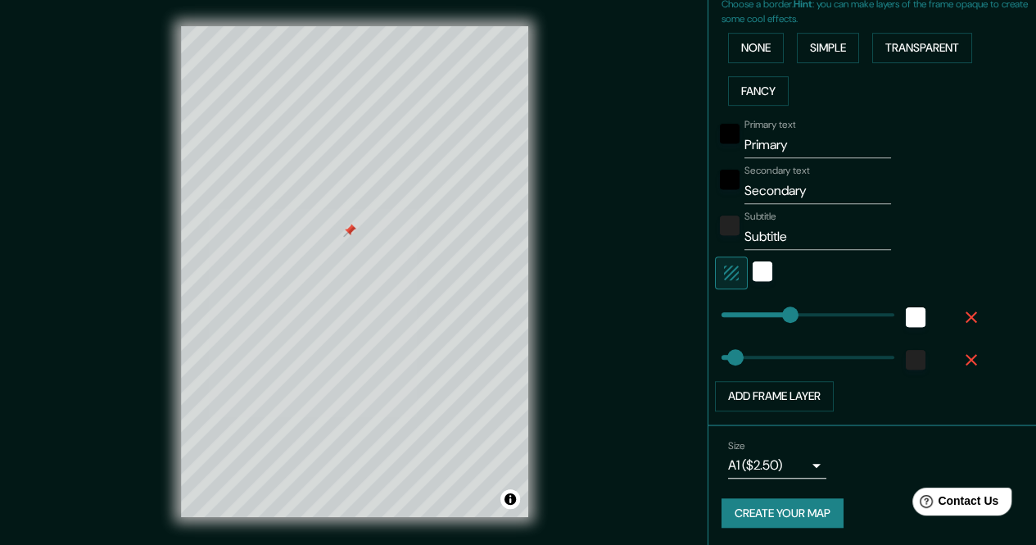
type input "34"
type input "170"
drag, startPoint x: 783, startPoint y: 143, endPoint x: 705, endPoint y: 150, distance: 78.1
click at [715, 150] on div "Primary text Primary" at bounding box center [849, 138] width 269 height 39
